Goal: Task Accomplishment & Management: Use online tool/utility

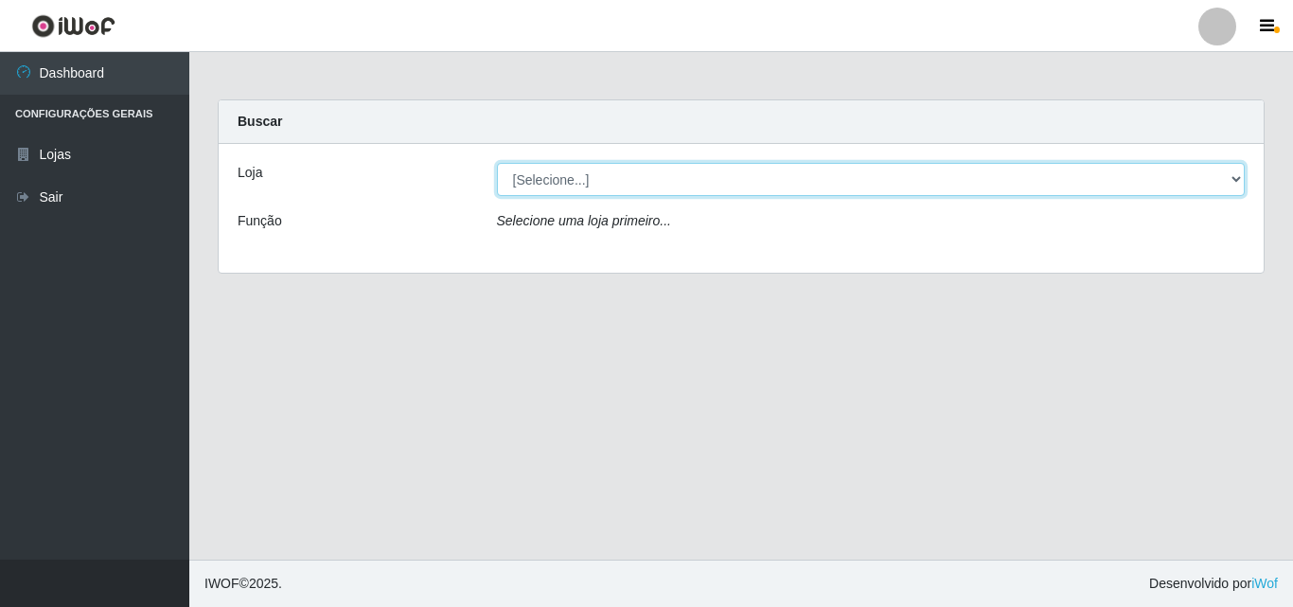
click at [819, 179] on select "[Selecione...] BomQueSó Agreste - Loja 3" at bounding box center [871, 179] width 749 height 33
select select "215"
click at [497, 163] on select "[Selecione...] BomQueSó Agreste - Loja 3" at bounding box center [871, 179] width 749 height 33
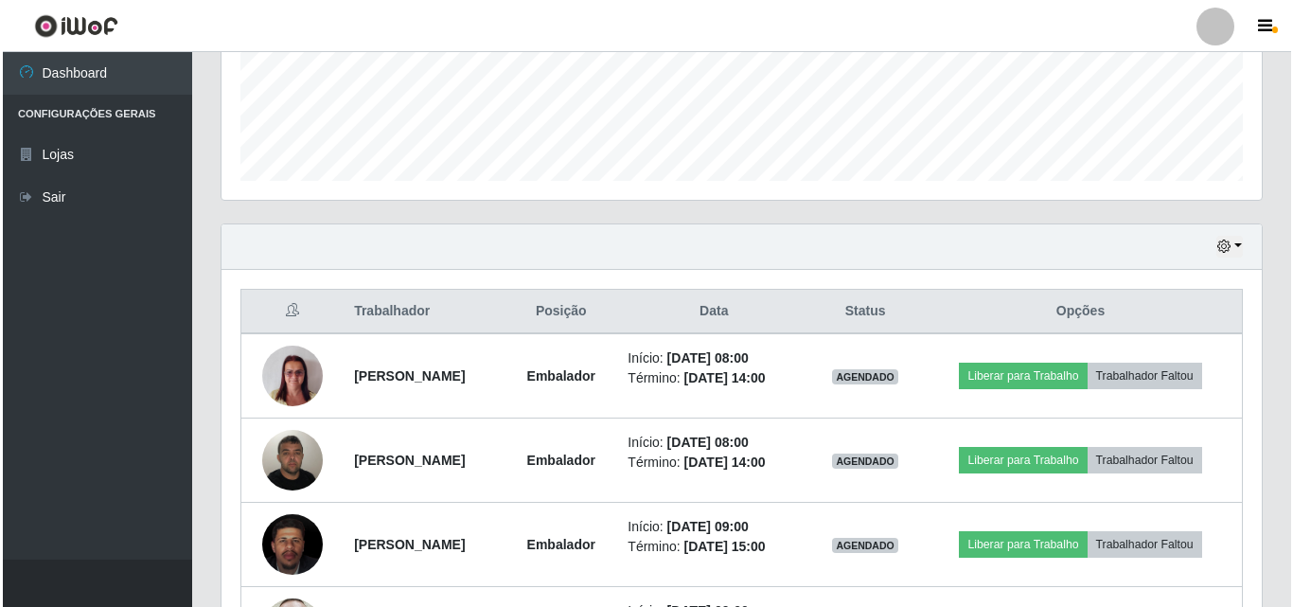
scroll to position [568, 0]
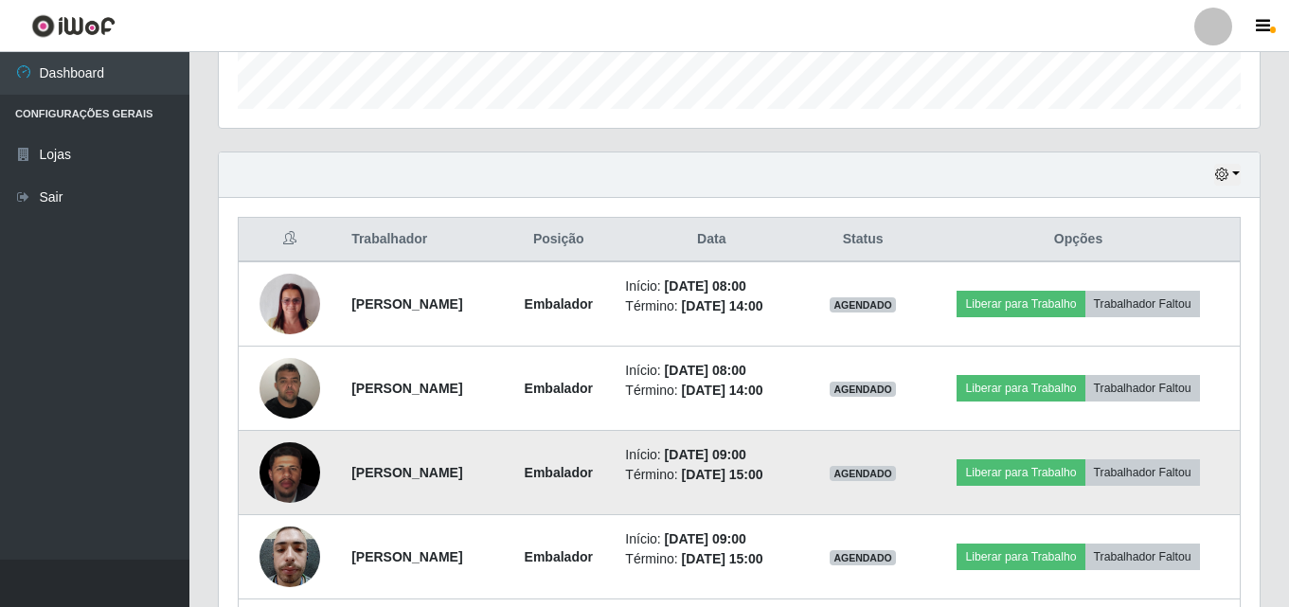
click at [280, 463] on img at bounding box center [289, 472] width 61 height 75
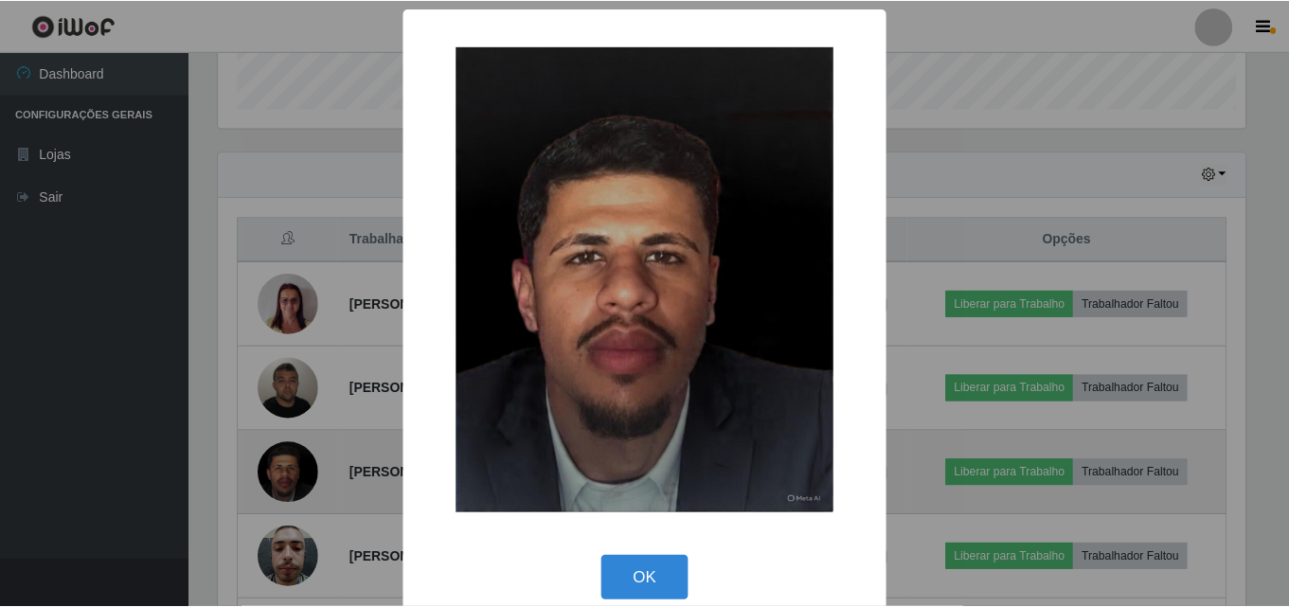
scroll to position [393, 1031]
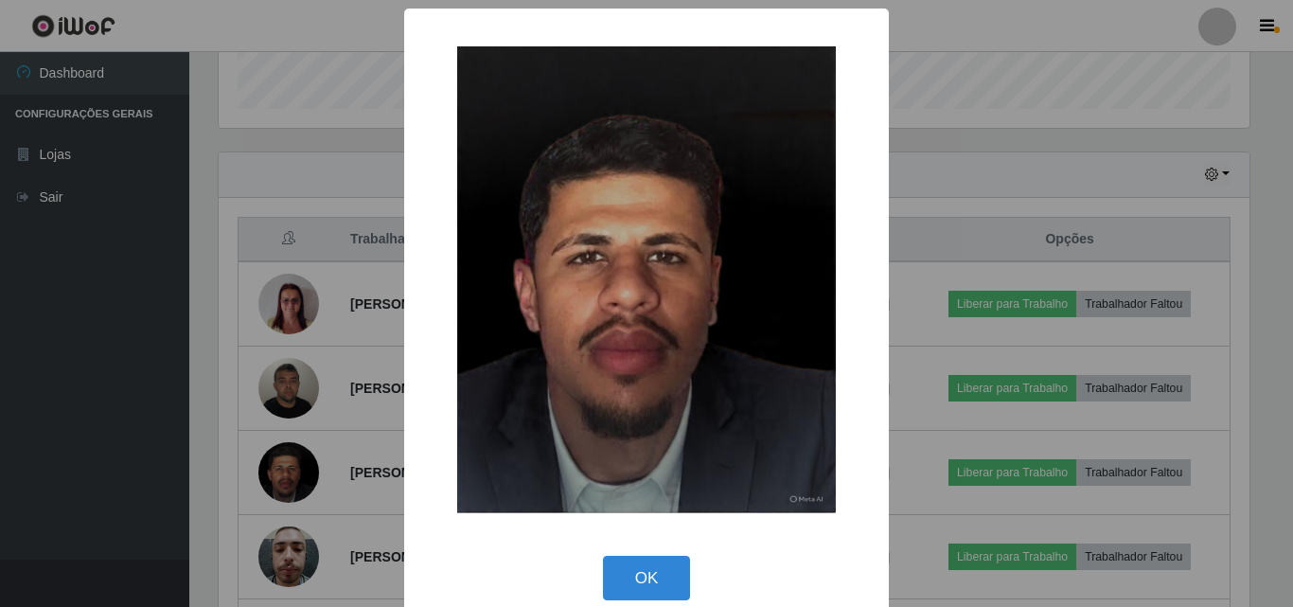
click at [281, 463] on div "× OK Cancel" at bounding box center [646, 303] width 1293 height 607
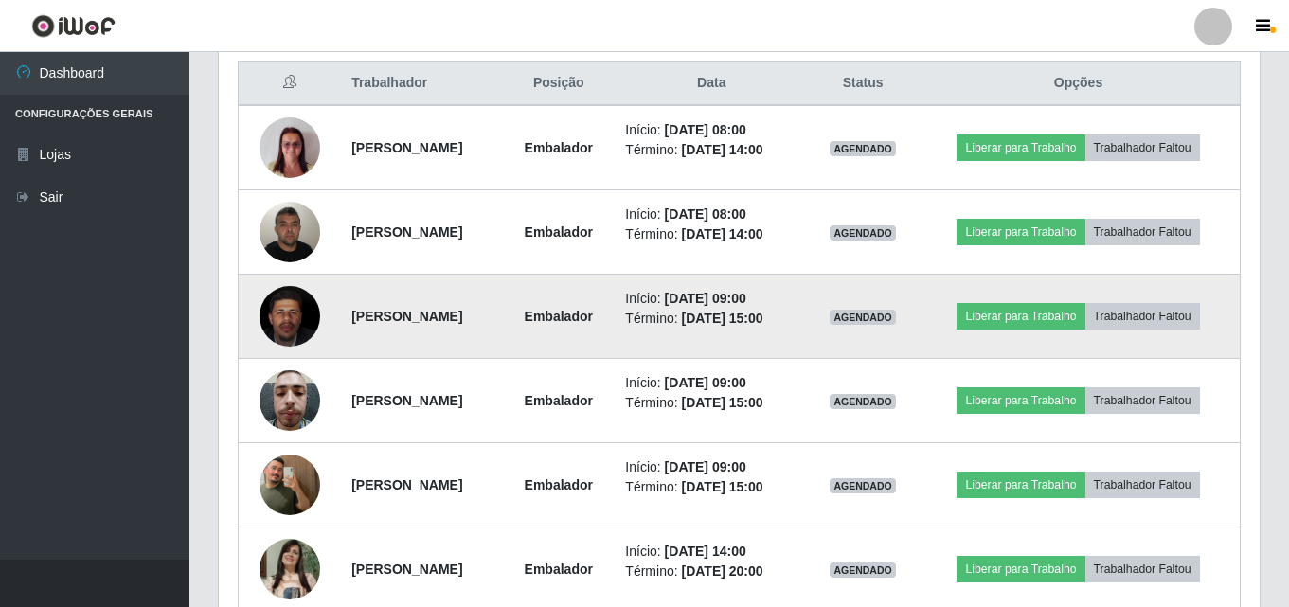
scroll to position [757, 0]
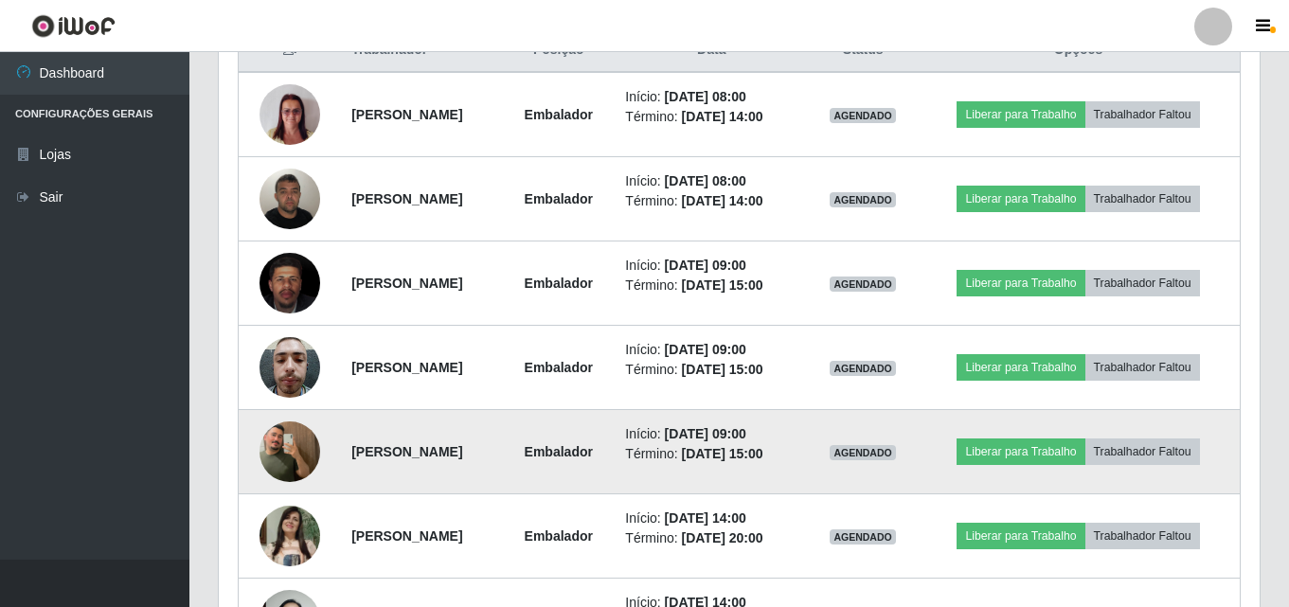
click at [292, 449] on img at bounding box center [289, 452] width 61 height 108
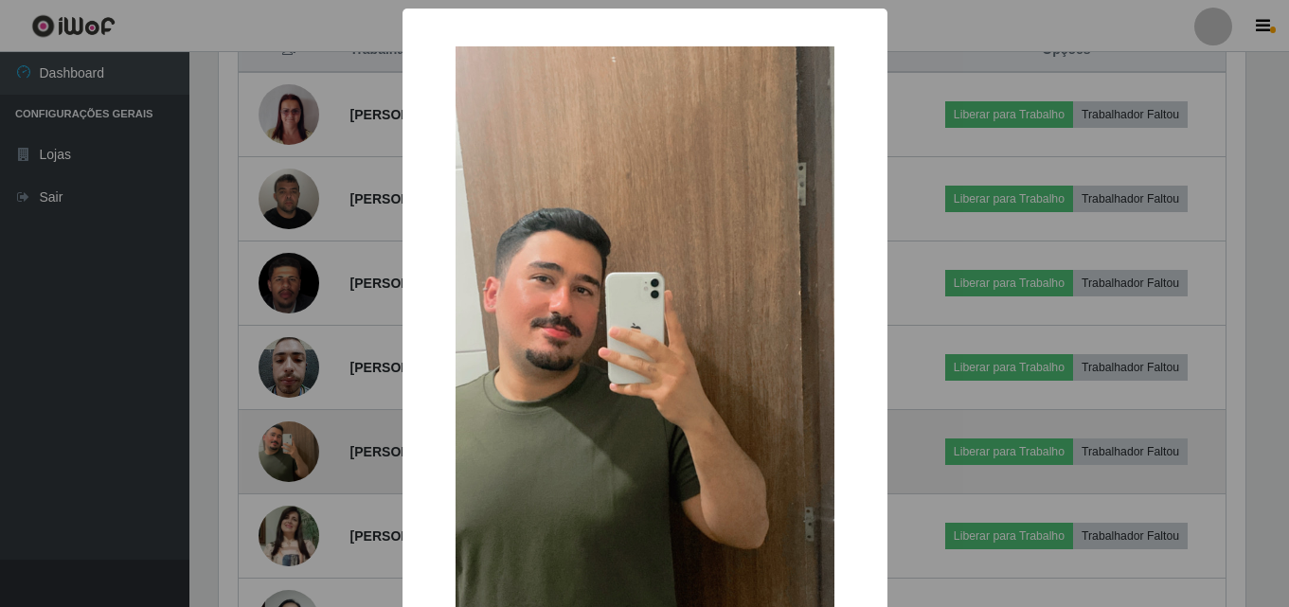
scroll to position [393, 1031]
click at [292, 449] on div "× OK Cancel" at bounding box center [646, 303] width 1293 height 607
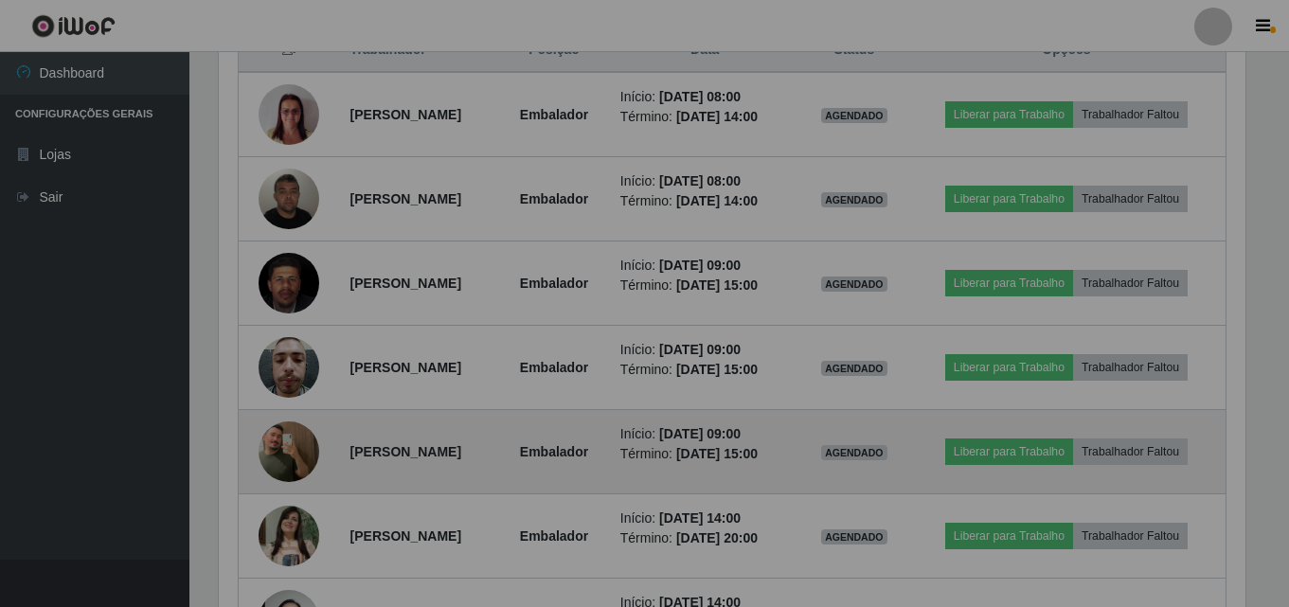
scroll to position [393, 1040]
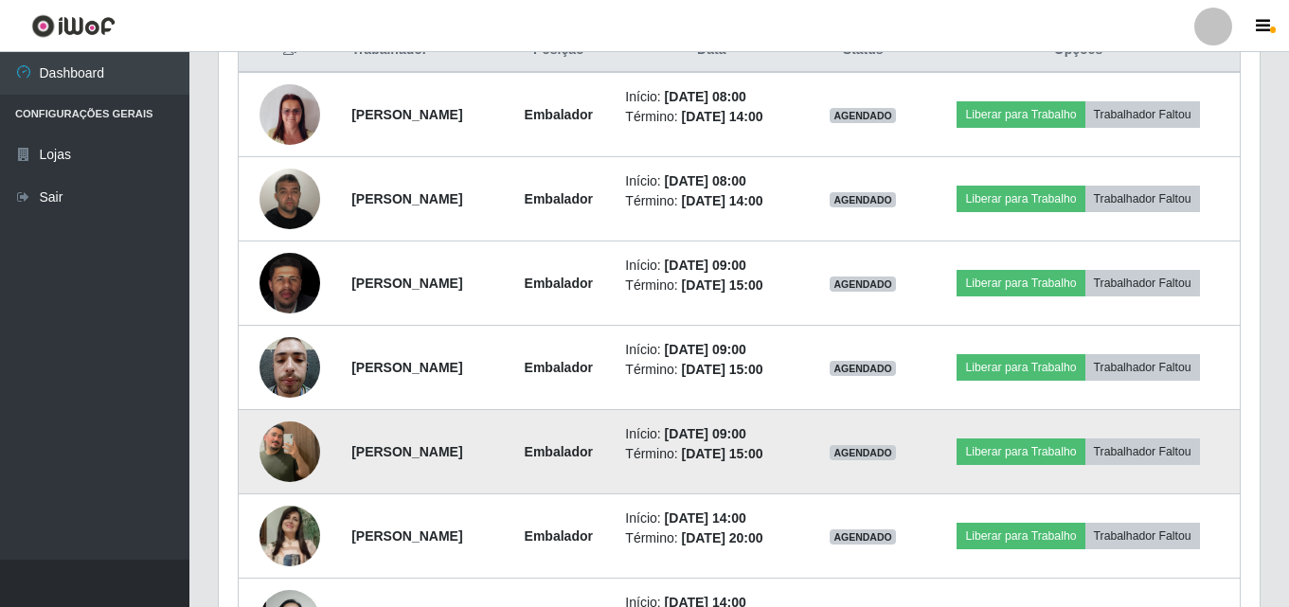
click at [292, 449] on img at bounding box center [289, 452] width 61 height 108
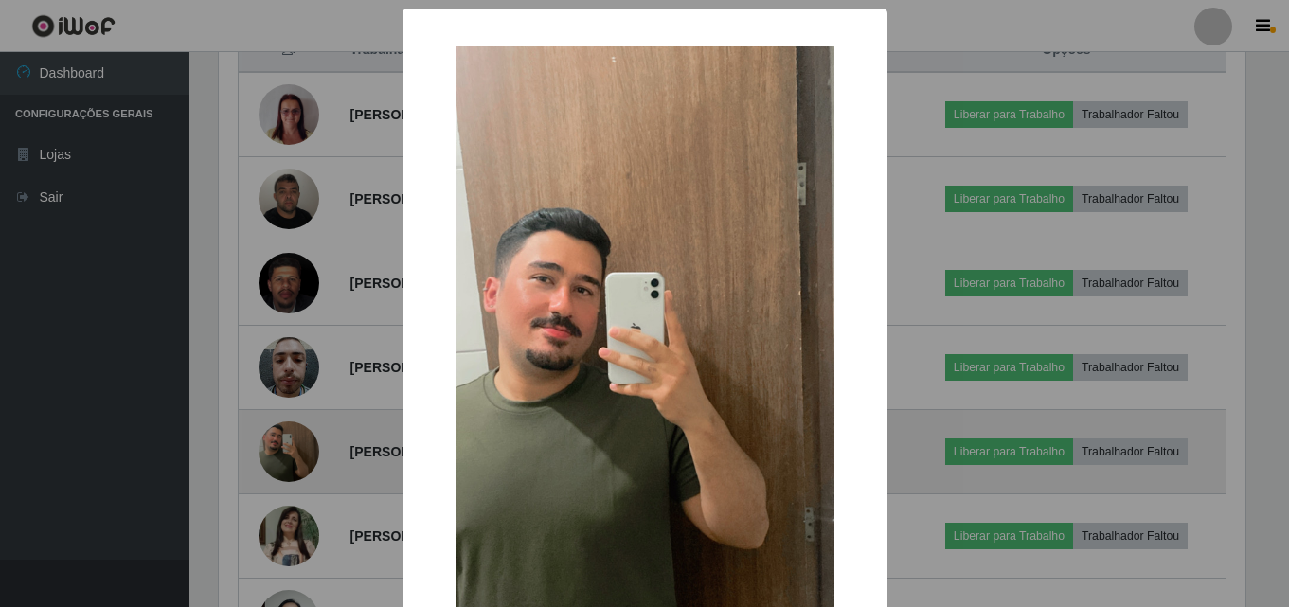
scroll to position [393, 1031]
click at [292, 449] on div "× OK Cancel" at bounding box center [646, 303] width 1293 height 607
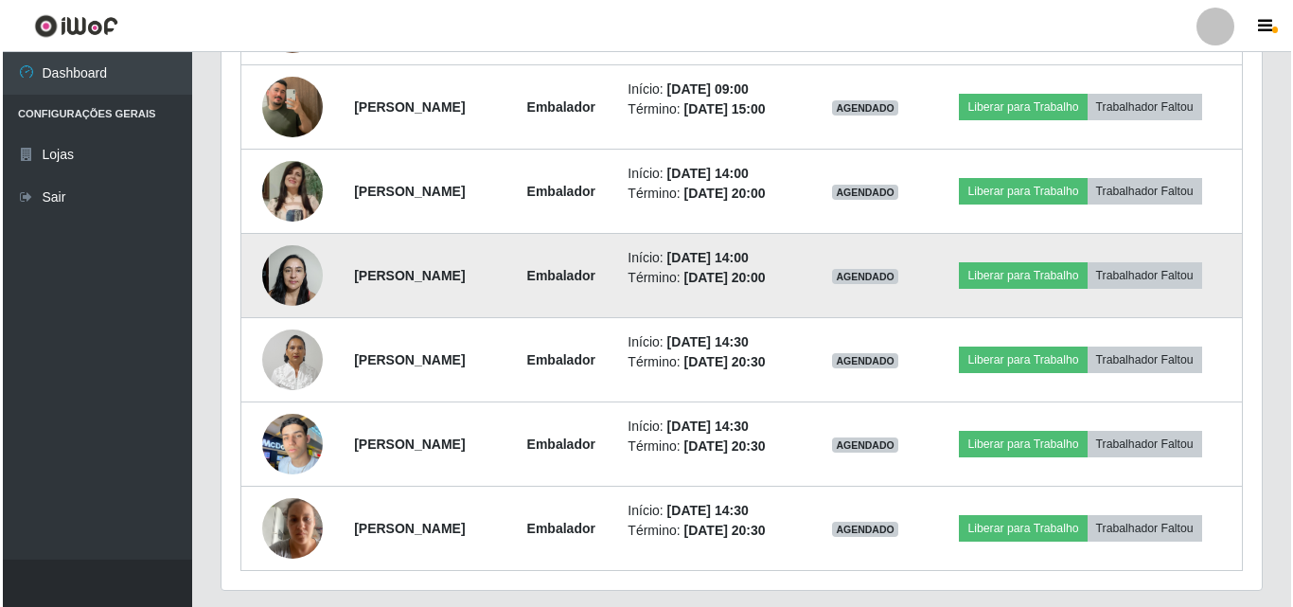
scroll to position [1136, 0]
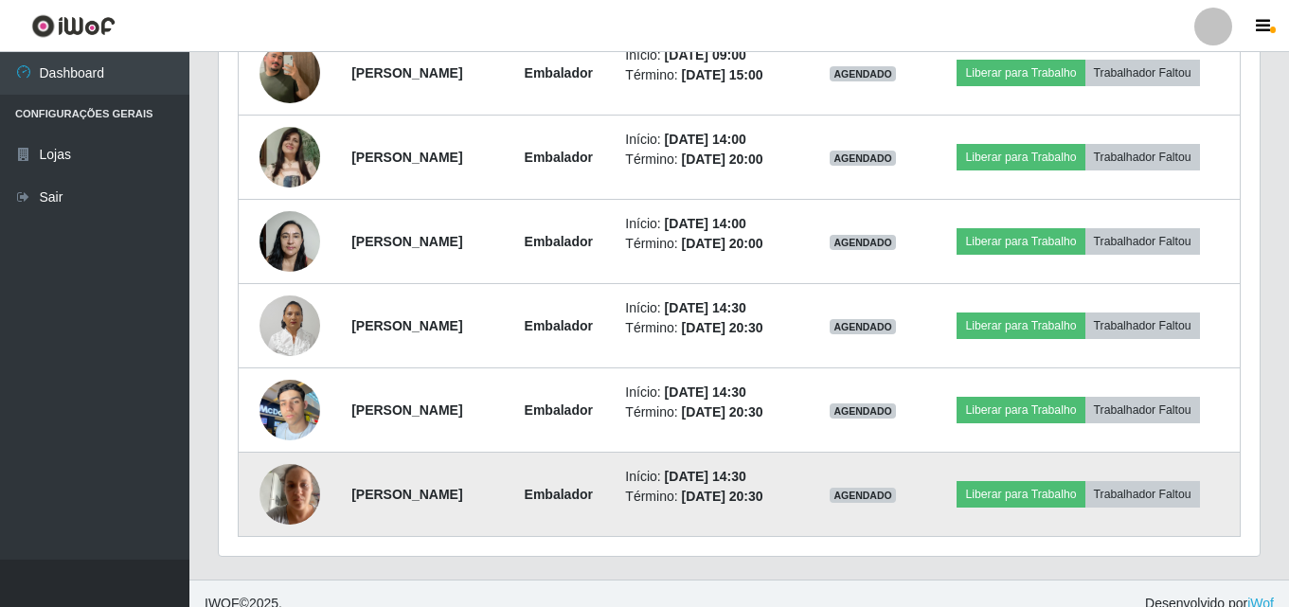
click at [285, 480] on img at bounding box center [289, 493] width 61 height 80
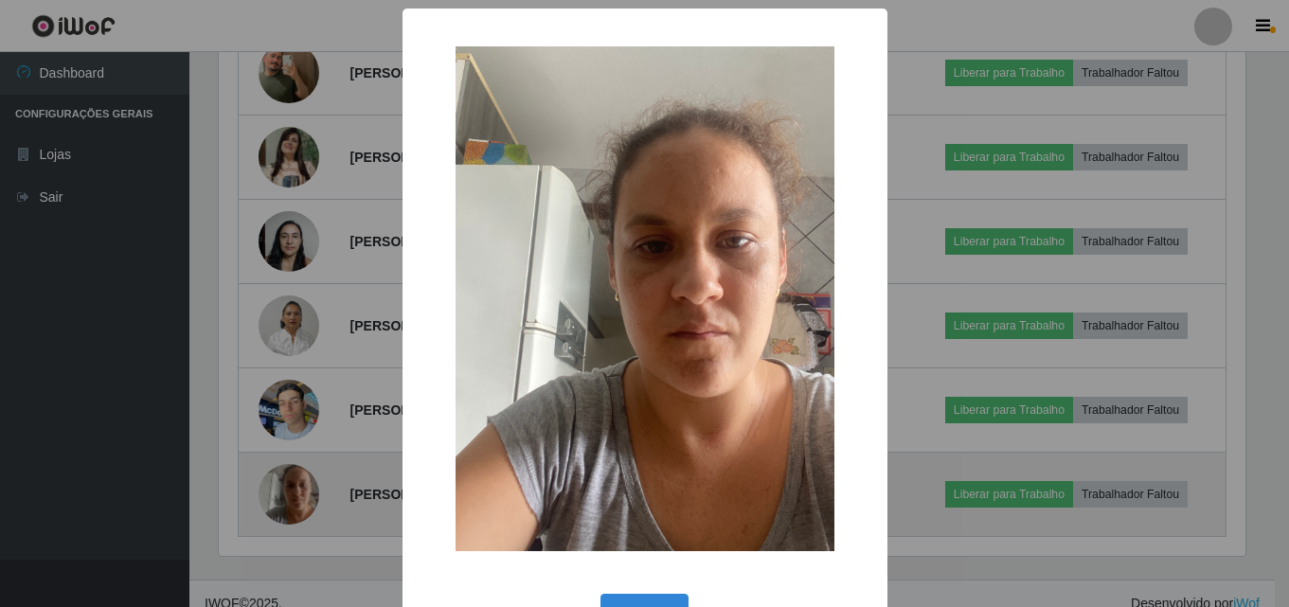
scroll to position [393, 1031]
click at [285, 480] on div "× OK Cancel" at bounding box center [646, 303] width 1293 height 607
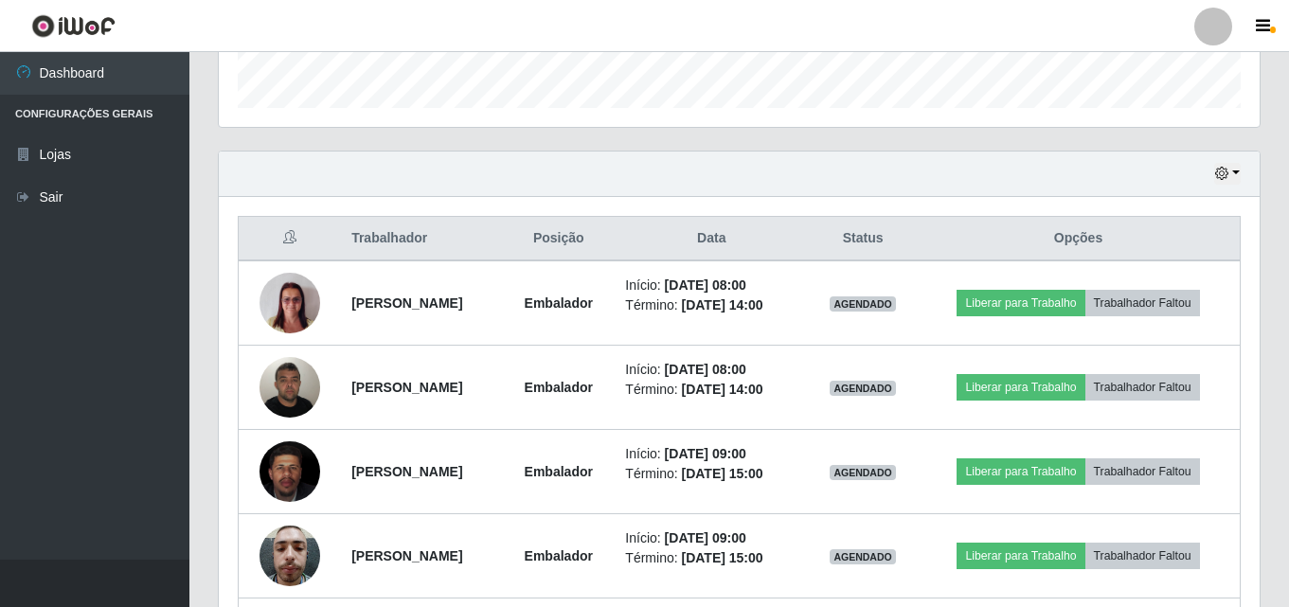
scroll to position [568, 0]
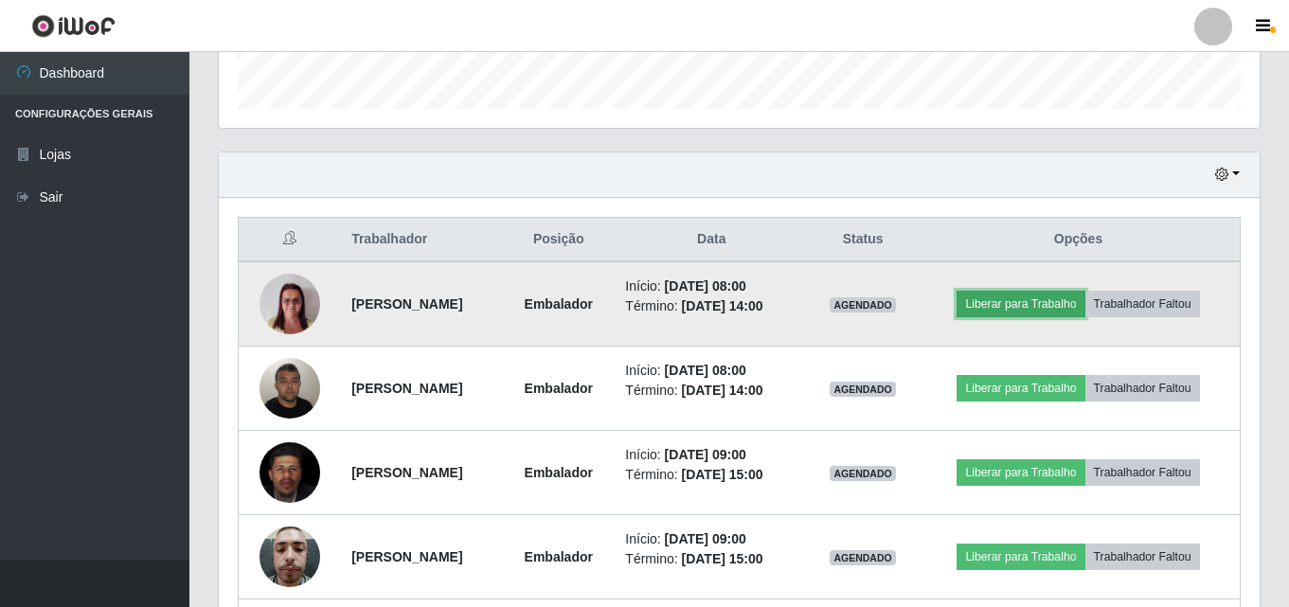
click at [1076, 296] on button "Liberar para Trabalho" at bounding box center [1020, 304] width 128 height 27
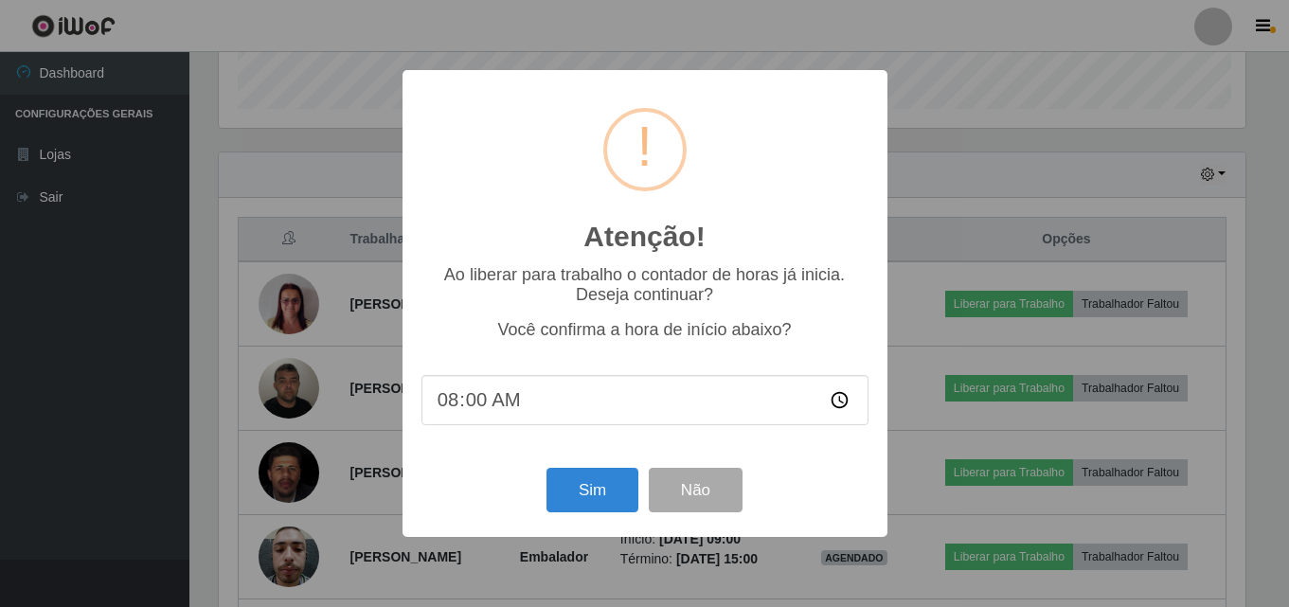
scroll to position [393, 1031]
click at [595, 502] on button "Sim" at bounding box center [594, 490] width 92 height 44
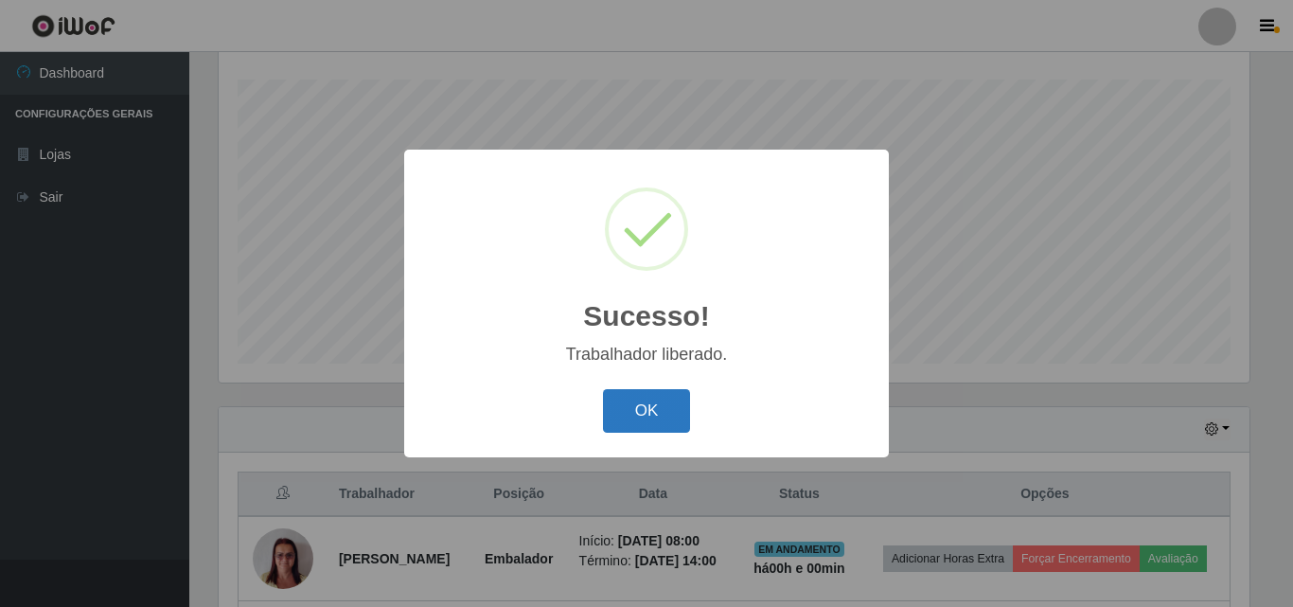
click at [637, 428] on button "OK" at bounding box center [647, 411] width 88 height 44
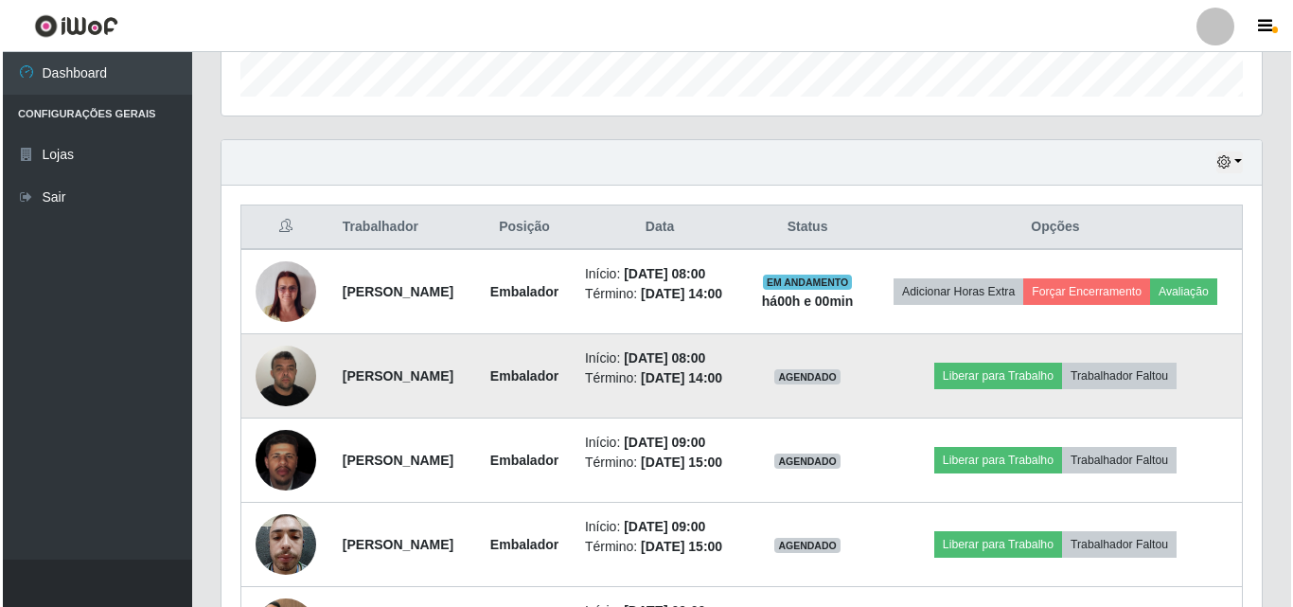
scroll to position [597, 0]
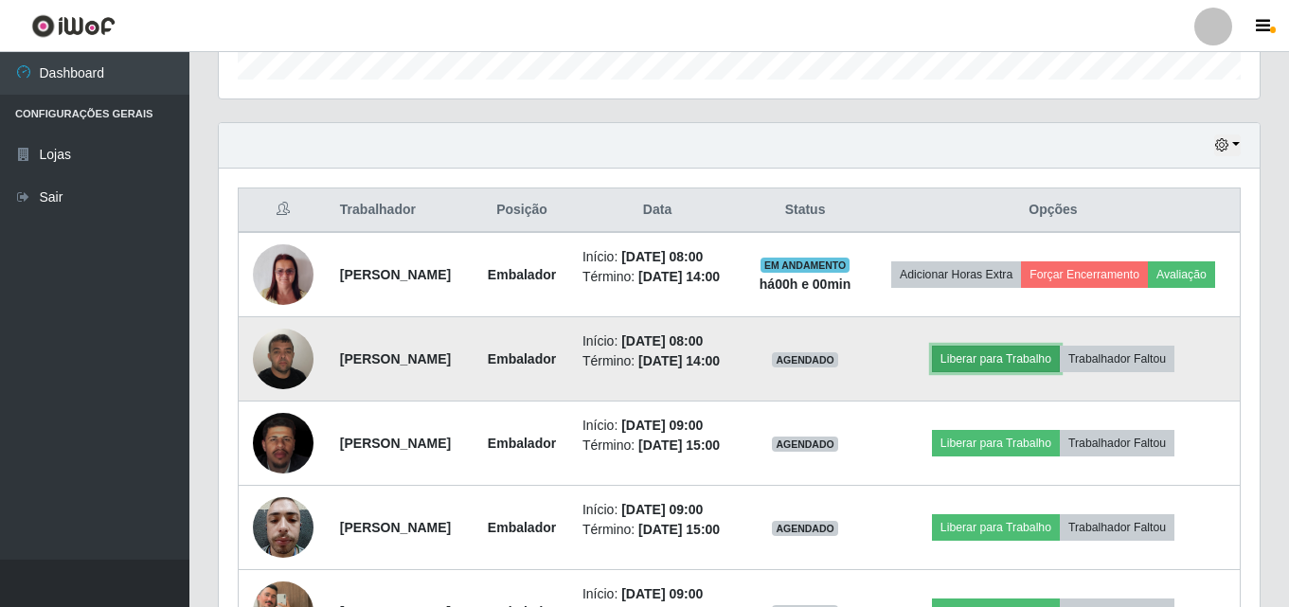
click at [1023, 372] on button "Liberar para Trabalho" at bounding box center [996, 359] width 128 height 27
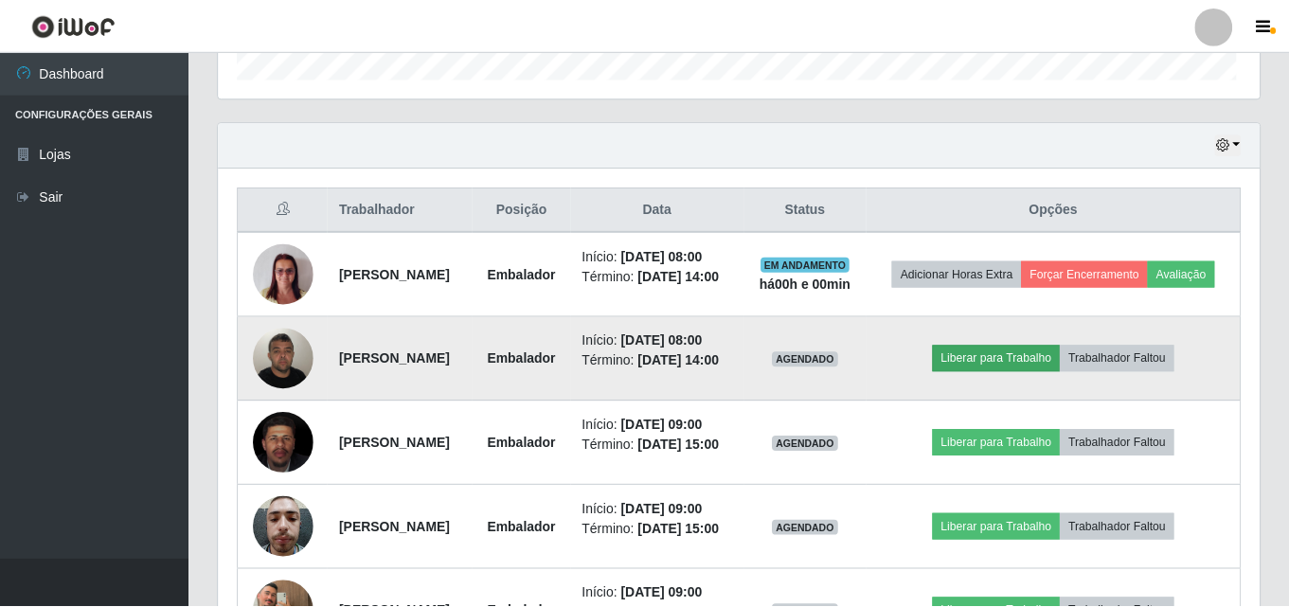
scroll to position [393, 1031]
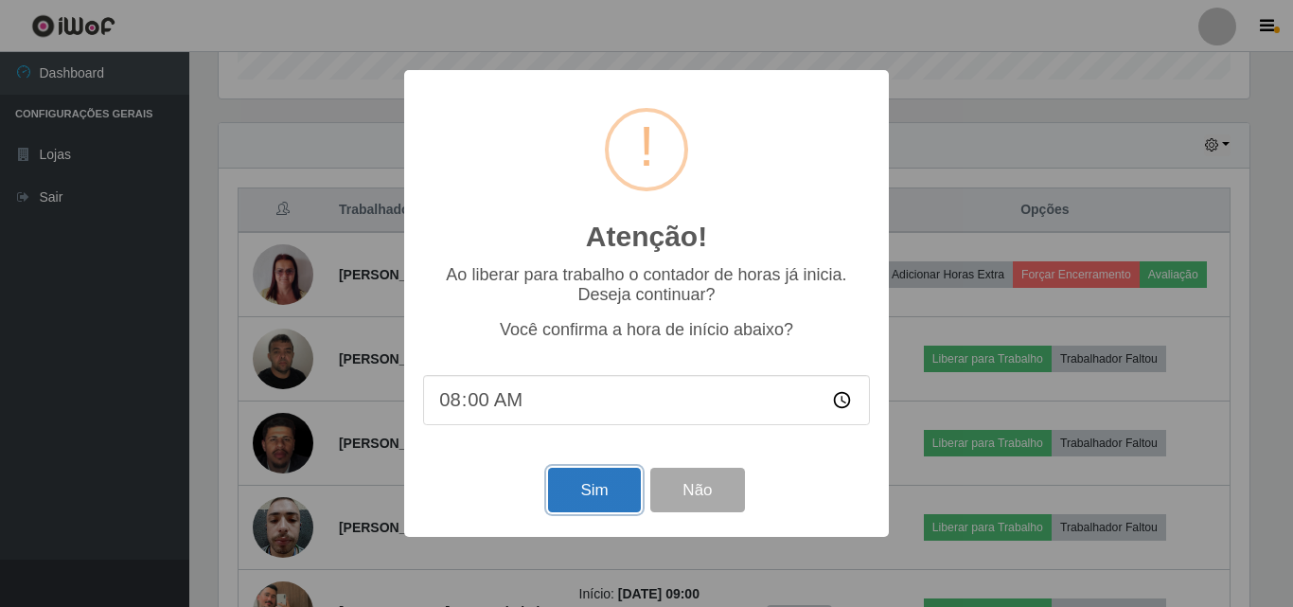
click at [613, 498] on button "Sim" at bounding box center [594, 490] width 92 height 44
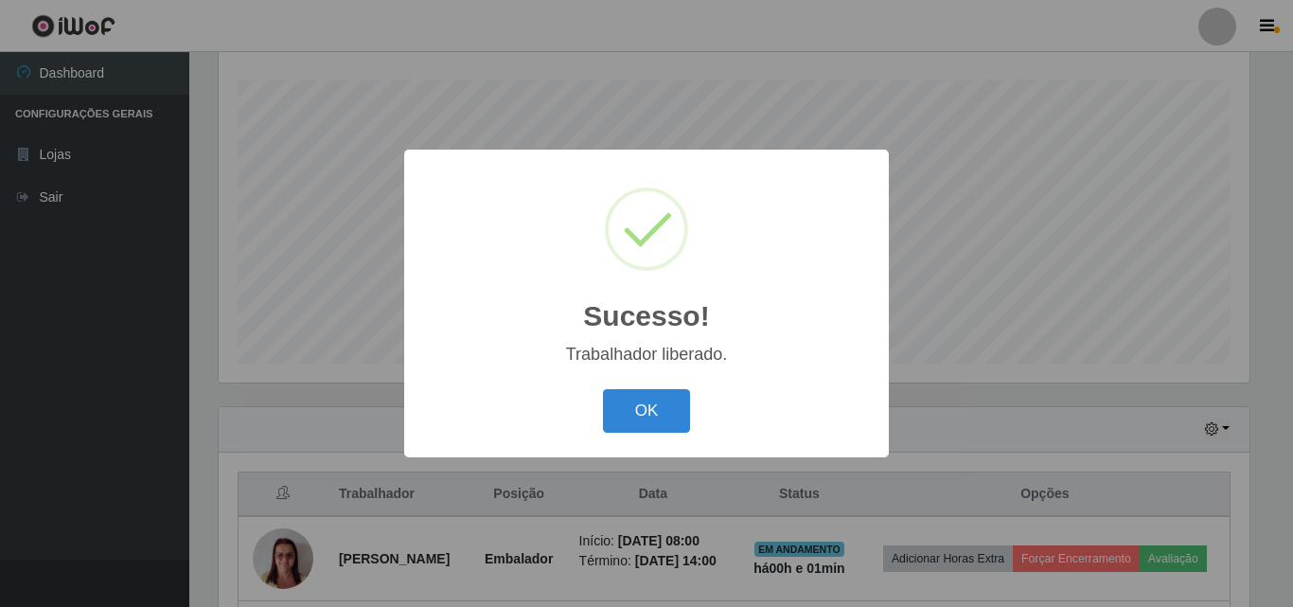
click at [635, 389] on div "OK Cancel" at bounding box center [646, 410] width 447 height 54
click at [644, 405] on button "OK" at bounding box center [647, 411] width 88 height 44
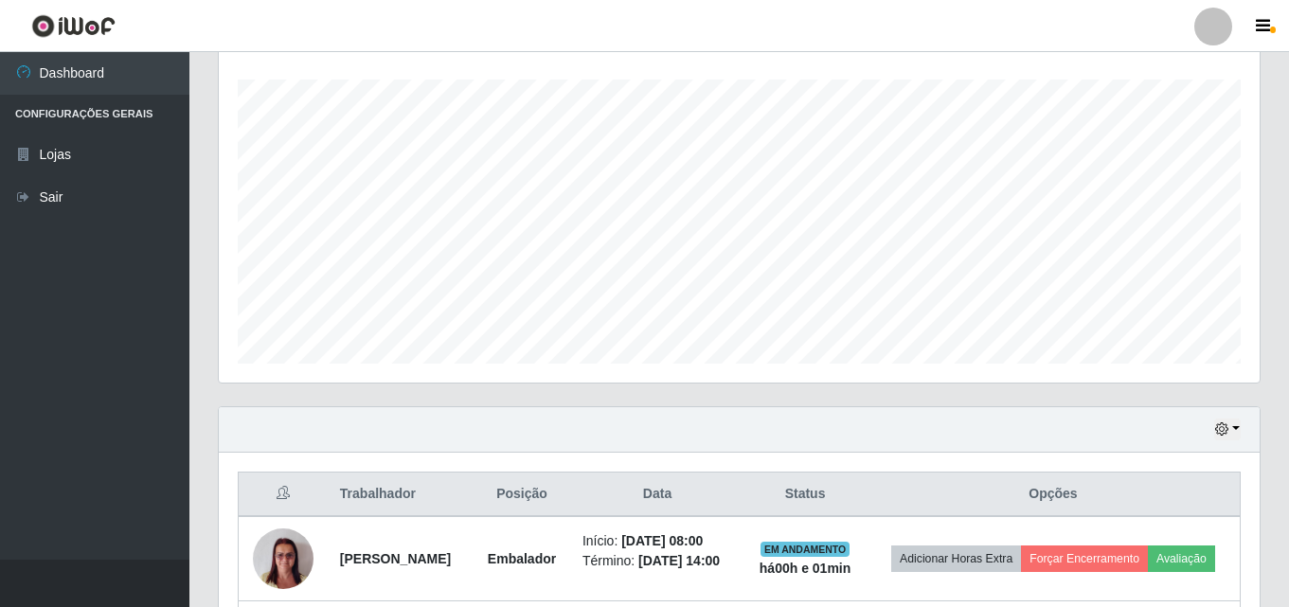
scroll to position [393, 1040]
